Goal: Information Seeking & Learning: Find specific fact

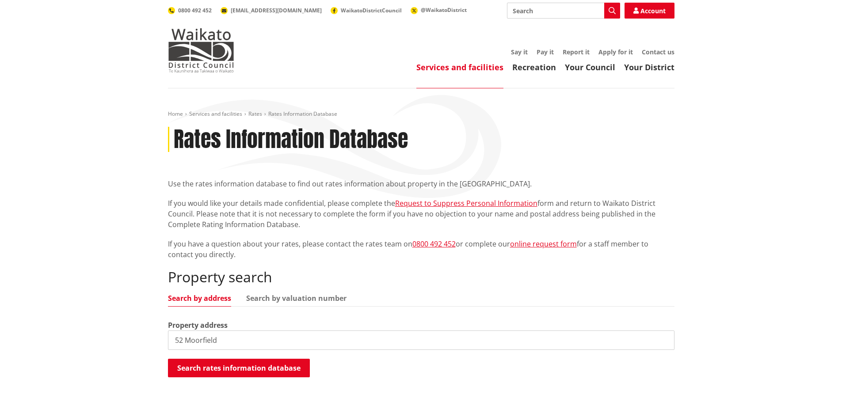
type input "52 Moorfield"
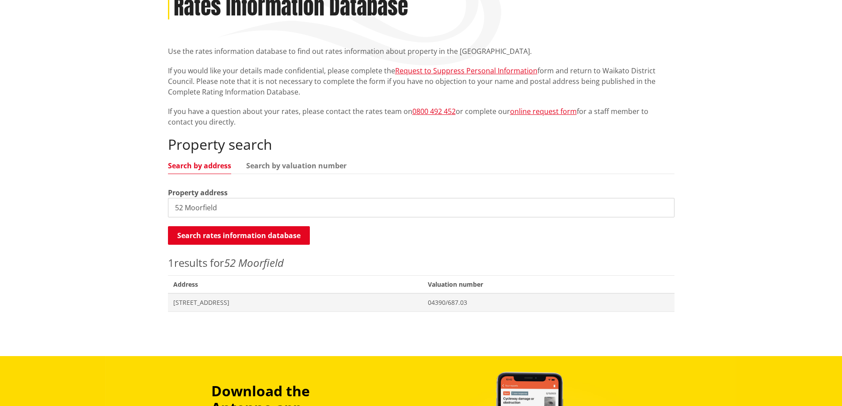
scroll to position [177, 0]
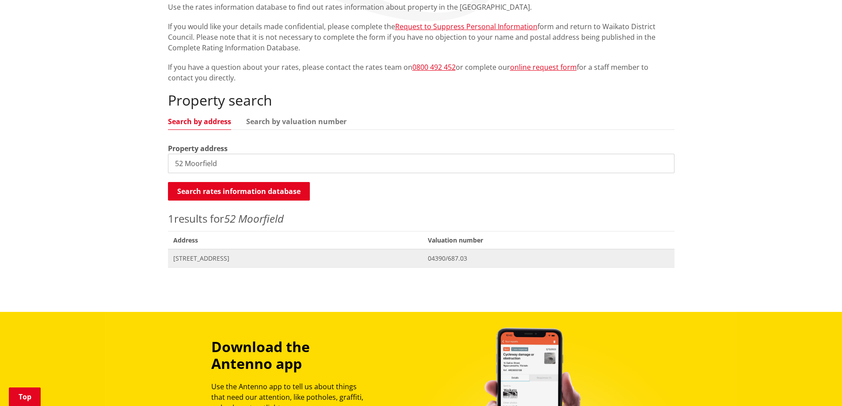
click at [205, 254] on span "Address 52 Moorfield Road TE KAUWHATA" at bounding box center [295, 258] width 255 height 18
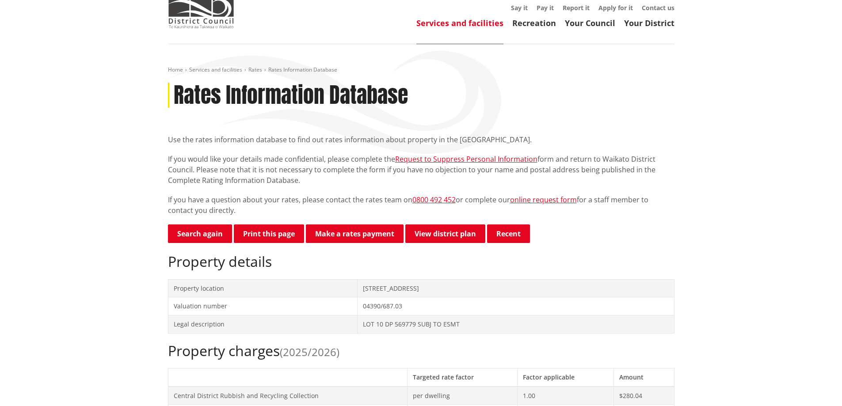
scroll to position [88, 0]
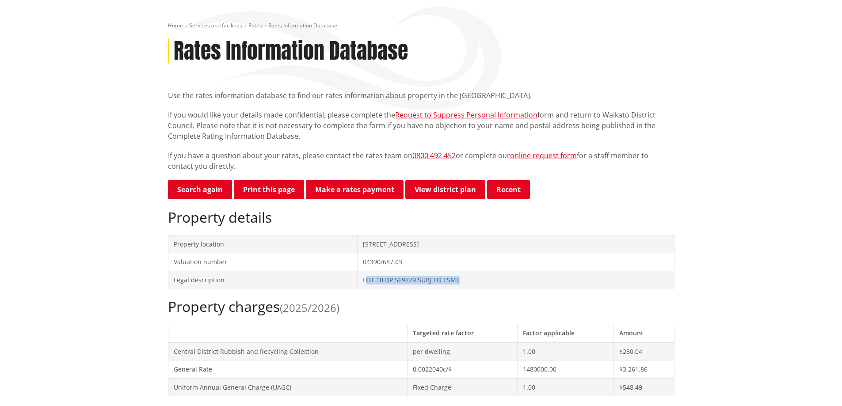
drag, startPoint x: 363, startPoint y: 280, endPoint x: 481, endPoint y: 284, distance: 118.6
click at [481, 284] on td "LOT 10 DP 569779 SUBJ TO ESMT" at bounding box center [516, 280] width 317 height 18
